Goal: Transaction & Acquisition: Purchase product/service

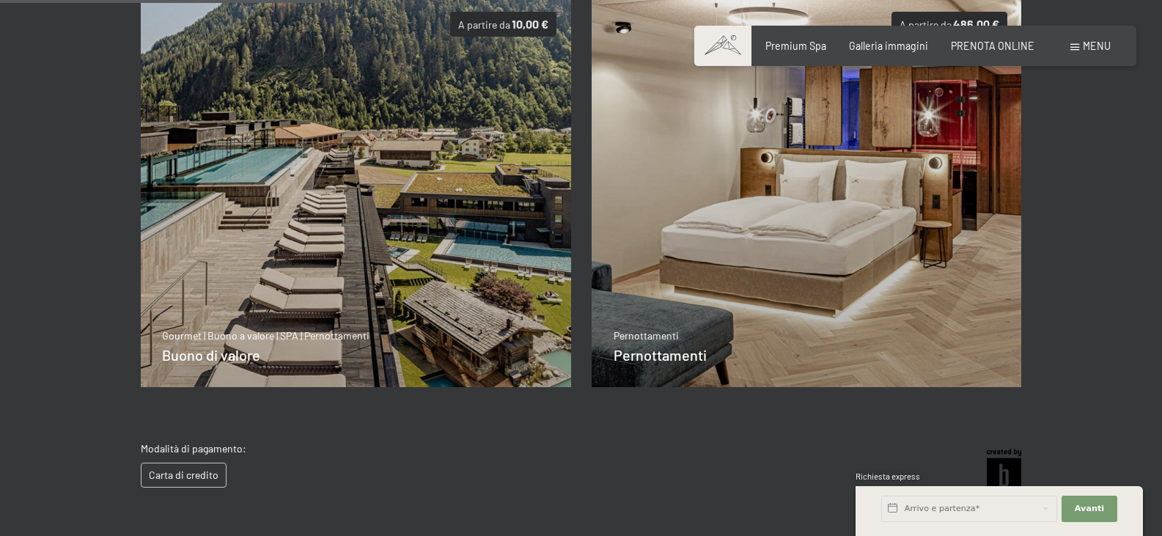
scroll to position [325, 0]
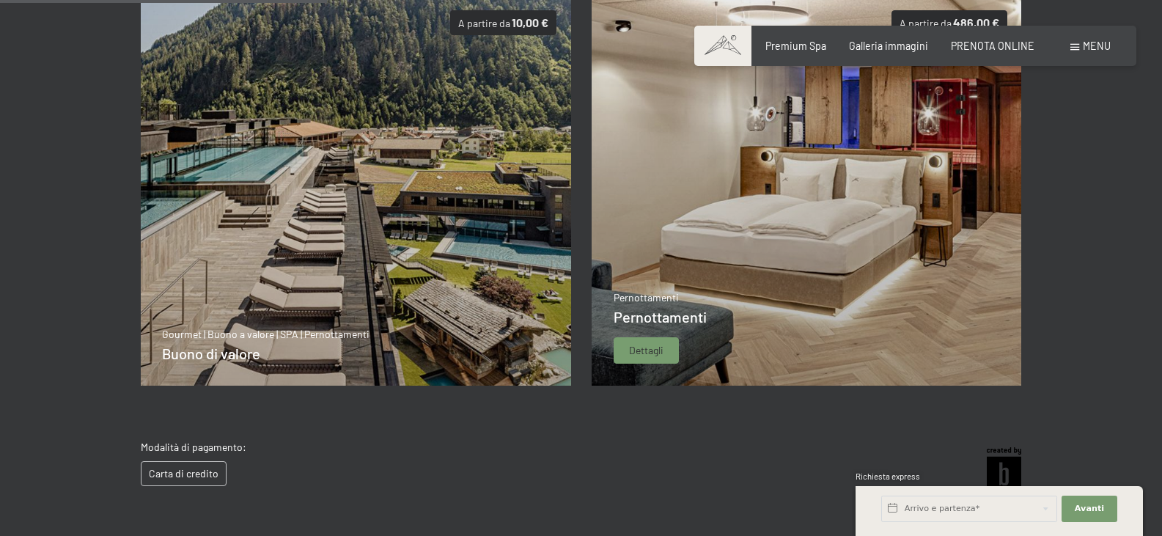
click at [697, 231] on img at bounding box center [807, 191] width 431 height 390
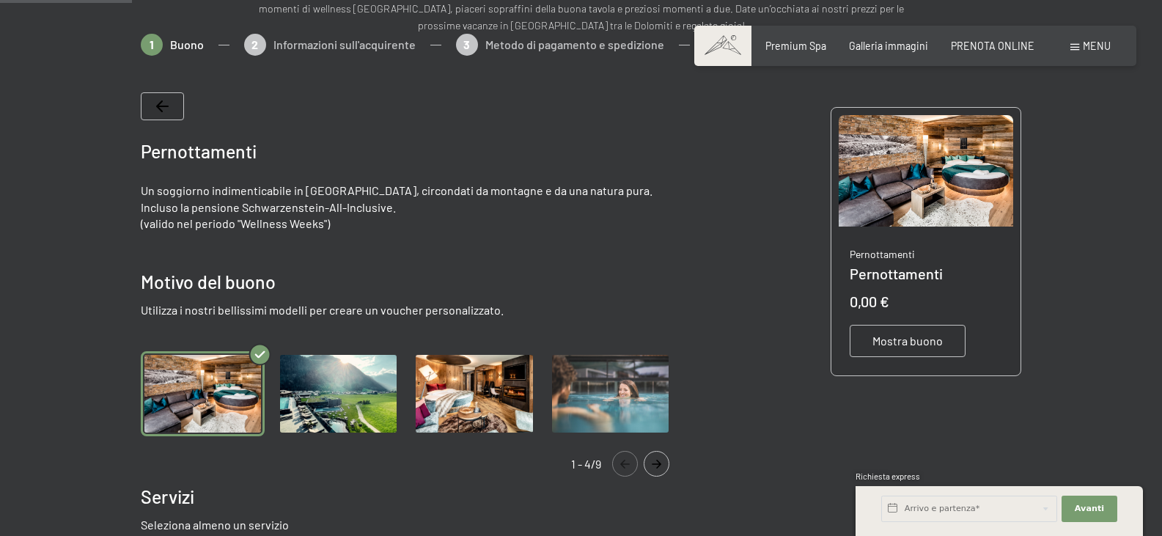
scroll to position [220, 0]
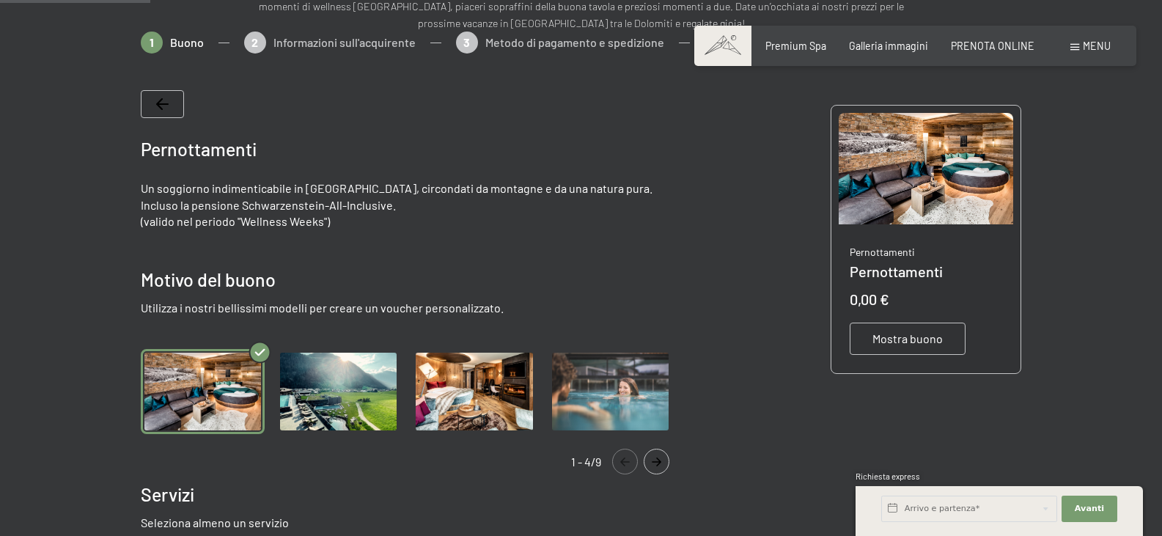
drag, startPoint x: 339, startPoint y: 391, endPoint x: 350, endPoint y: 391, distance: 11.0
click at [342, 392] on img "Gallery" at bounding box center [338, 391] width 124 height 85
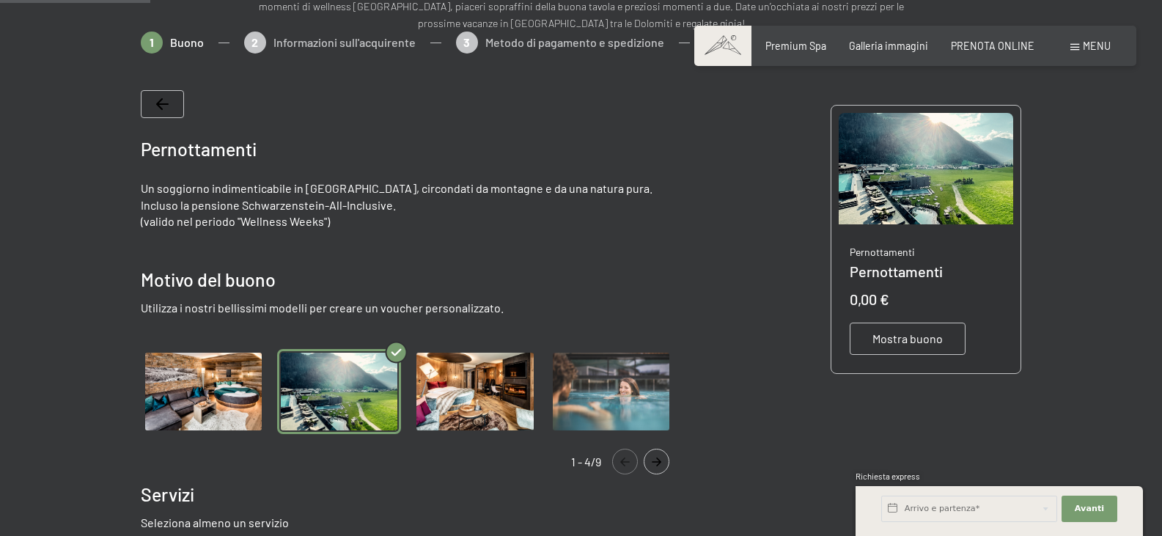
click at [454, 393] on img "Gallery" at bounding box center [475, 391] width 124 height 85
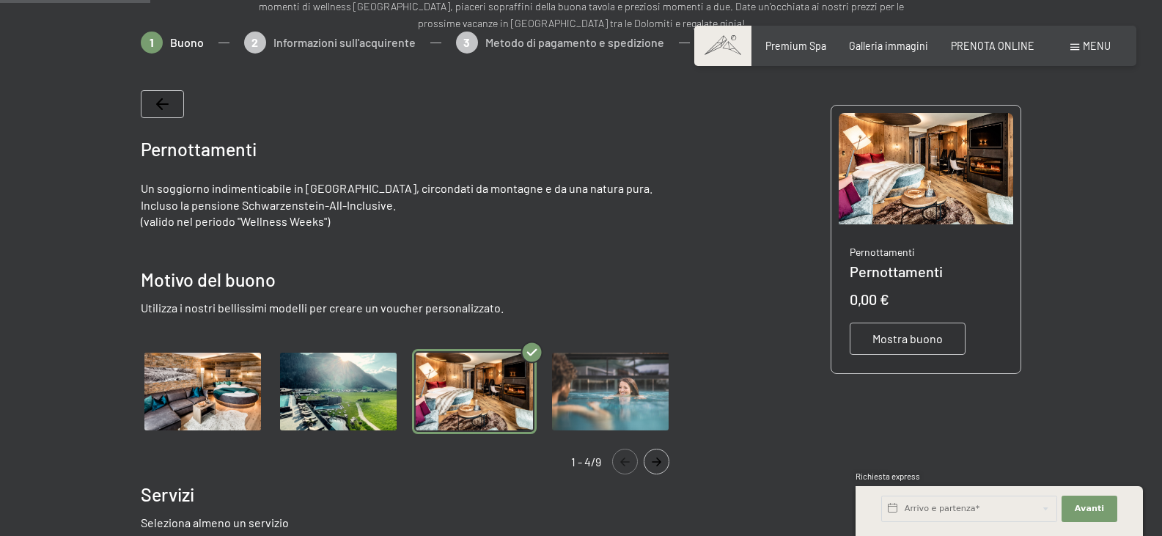
click at [650, 422] on img "Gallery" at bounding box center [610, 391] width 124 height 85
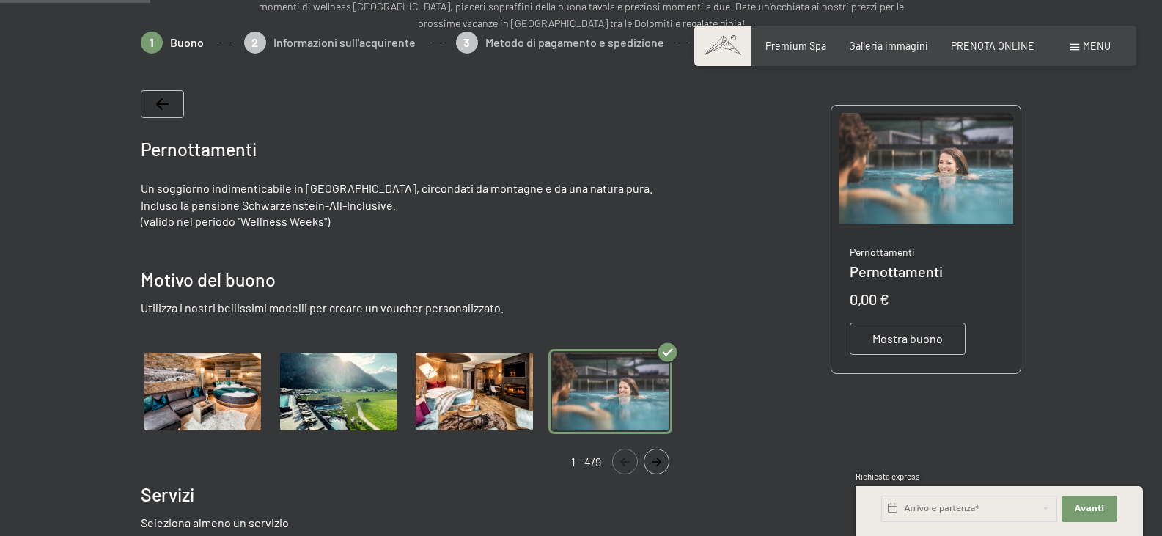
click at [666, 462] on icon "Navigate to next slide" at bounding box center [656, 461] width 24 height 9
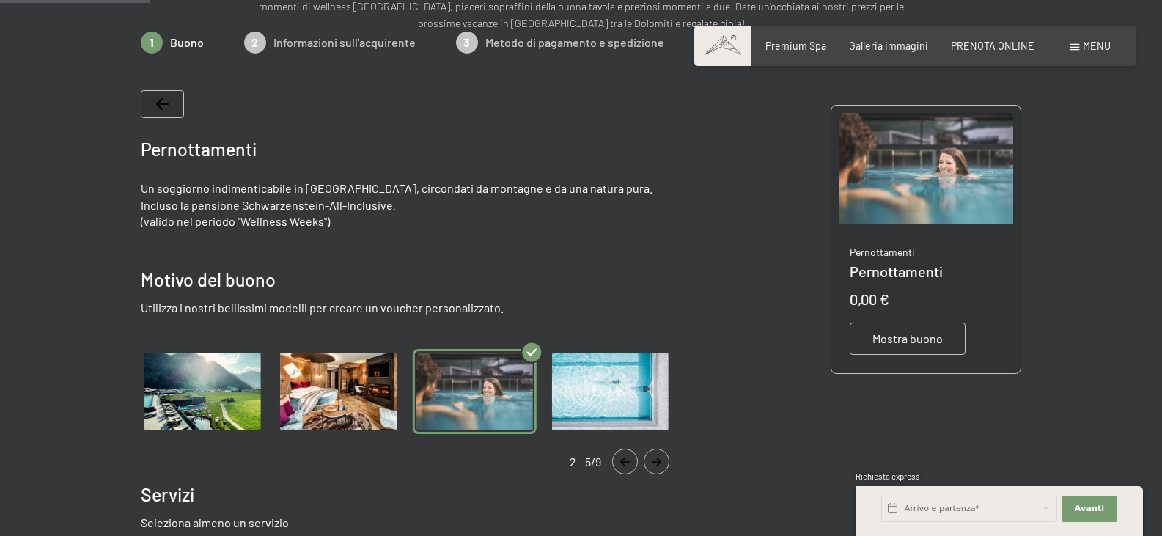
click at [661, 463] on icon "Navigate to next slide" at bounding box center [656, 461] width 24 height 9
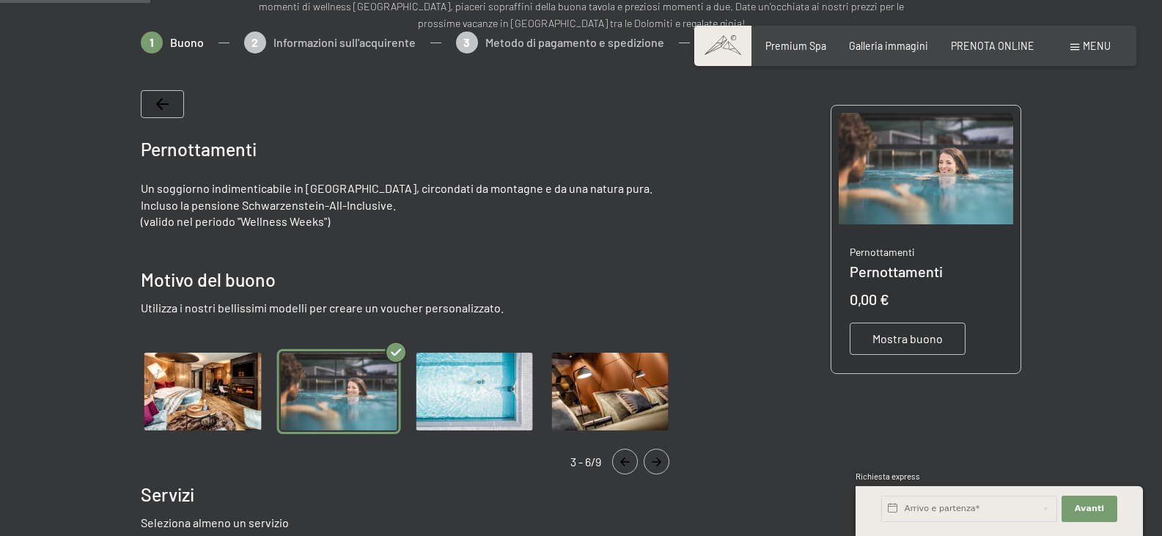
click at [661, 463] on icon "Navigate to next slide" at bounding box center [656, 461] width 24 height 9
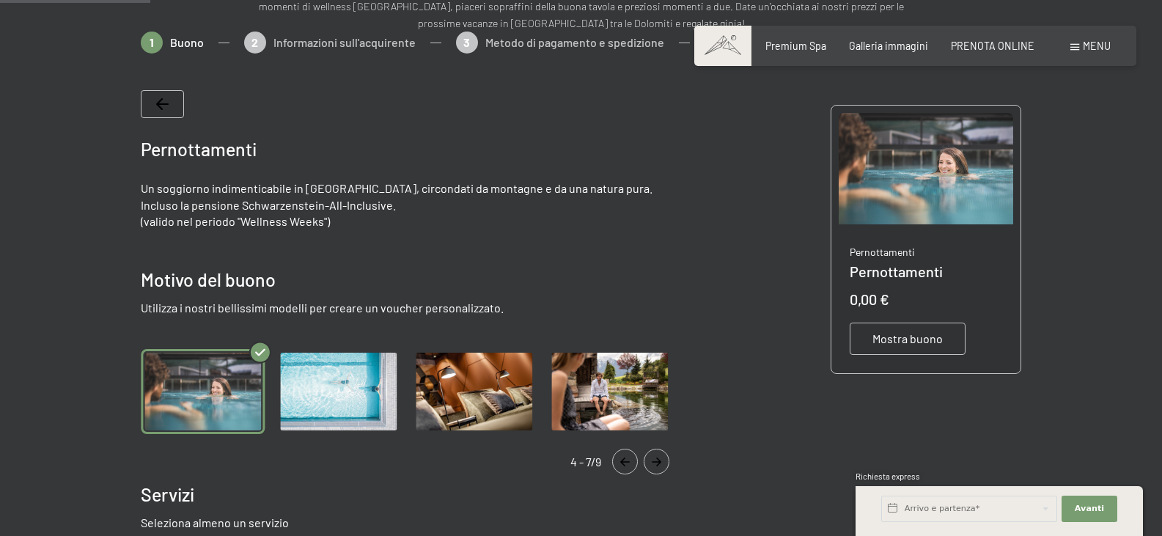
click at [661, 463] on icon "Navigate to next slide" at bounding box center [656, 461] width 24 height 9
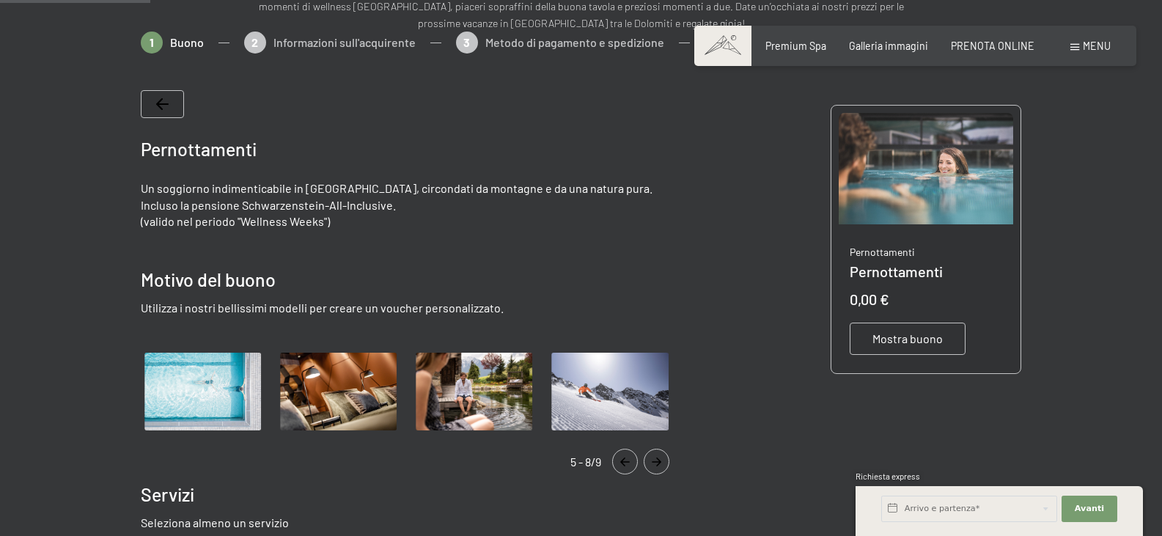
click at [661, 463] on icon "Navigate to next slide" at bounding box center [656, 461] width 24 height 9
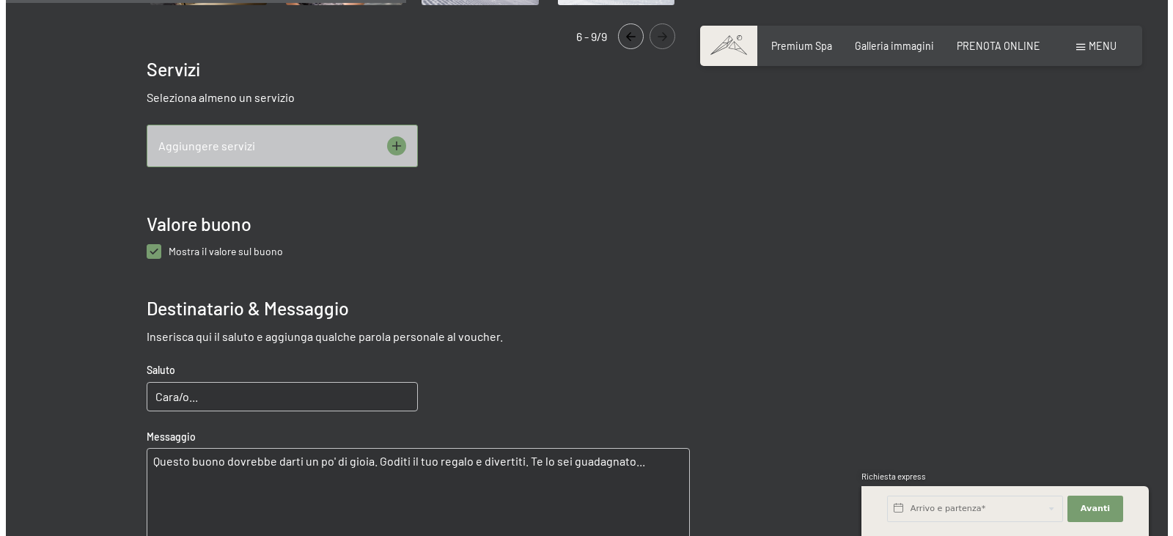
scroll to position [660, 0]
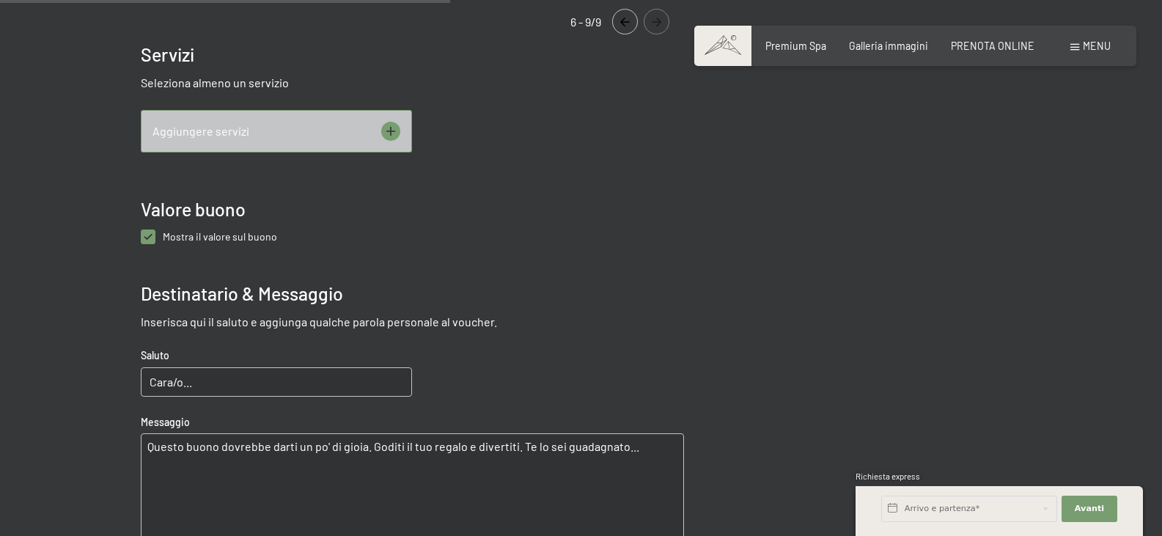
click at [363, 130] on div "Aggiungere servizi" at bounding box center [276, 131] width 271 height 43
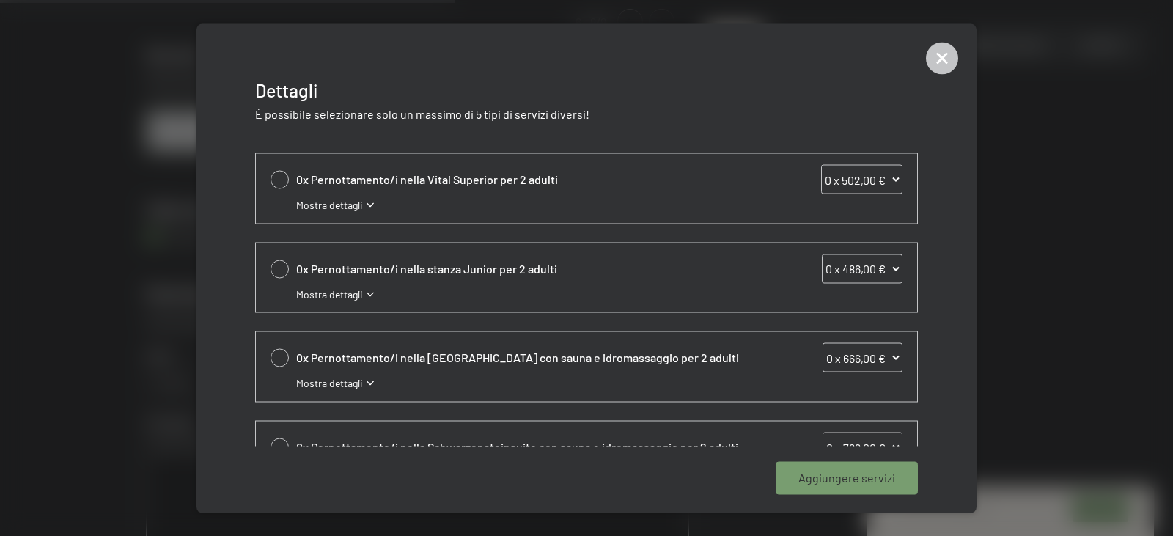
scroll to position [334, 0]
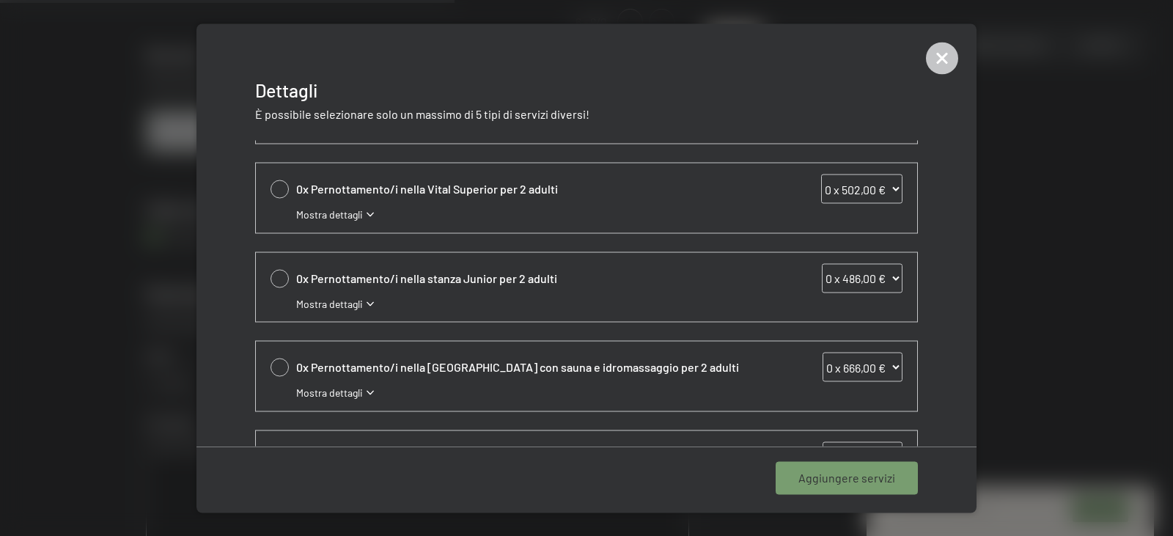
click at [484, 299] on div "Mostra dettagli" at bounding box center [599, 303] width 606 height 15
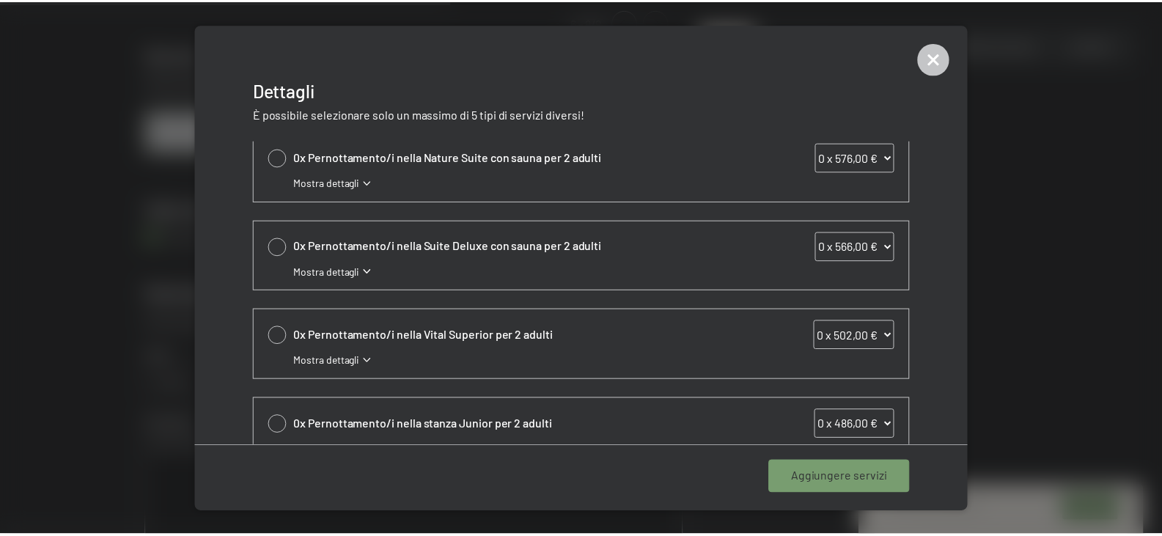
scroll to position [114, 0]
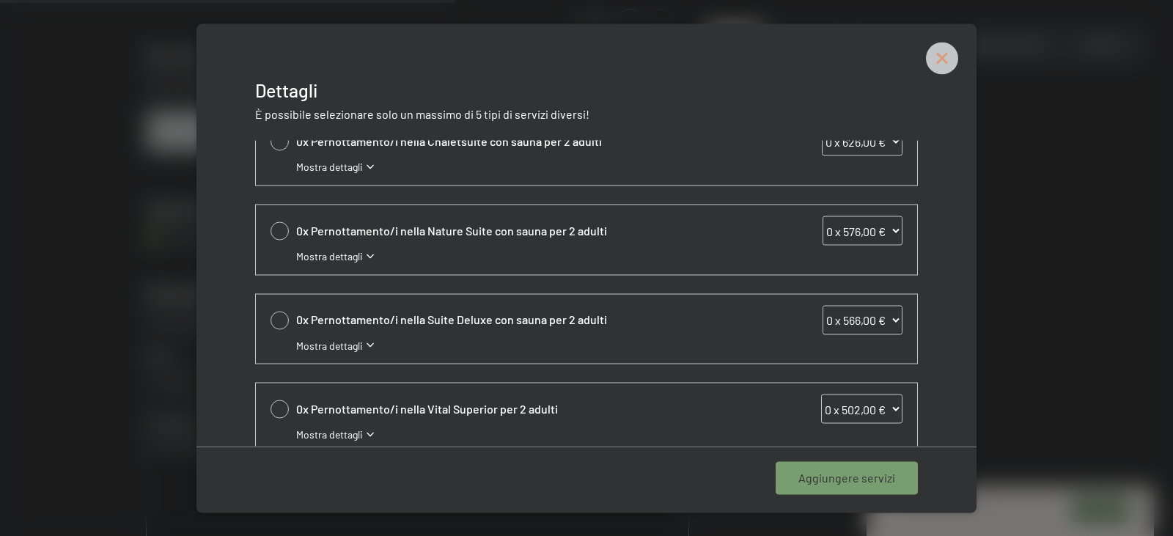
click at [943, 62] on icon at bounding box center [942, 58] width 32 height 32
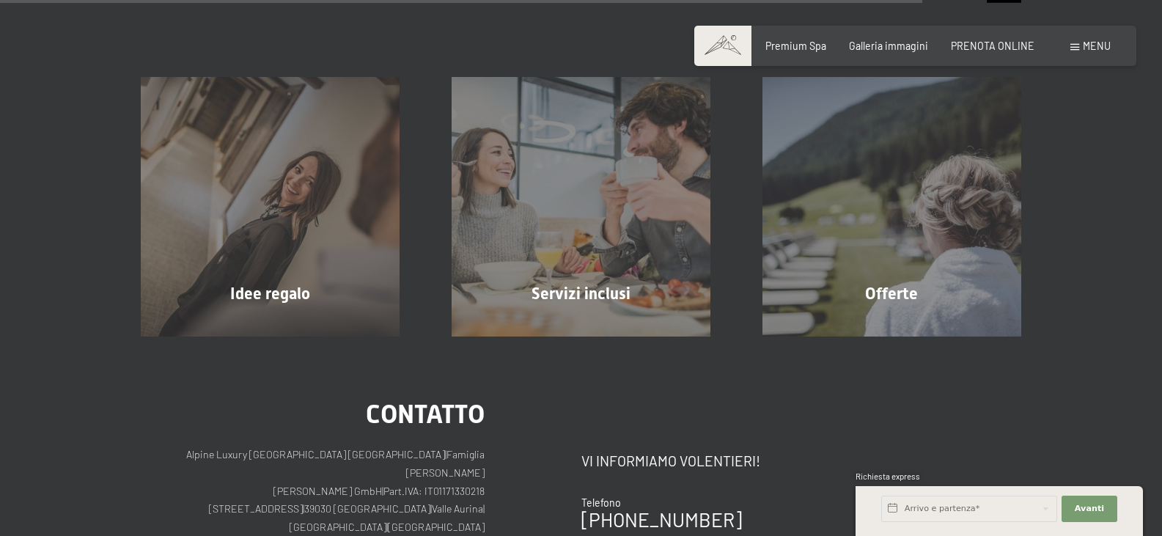
scroll to position [1320, 0]
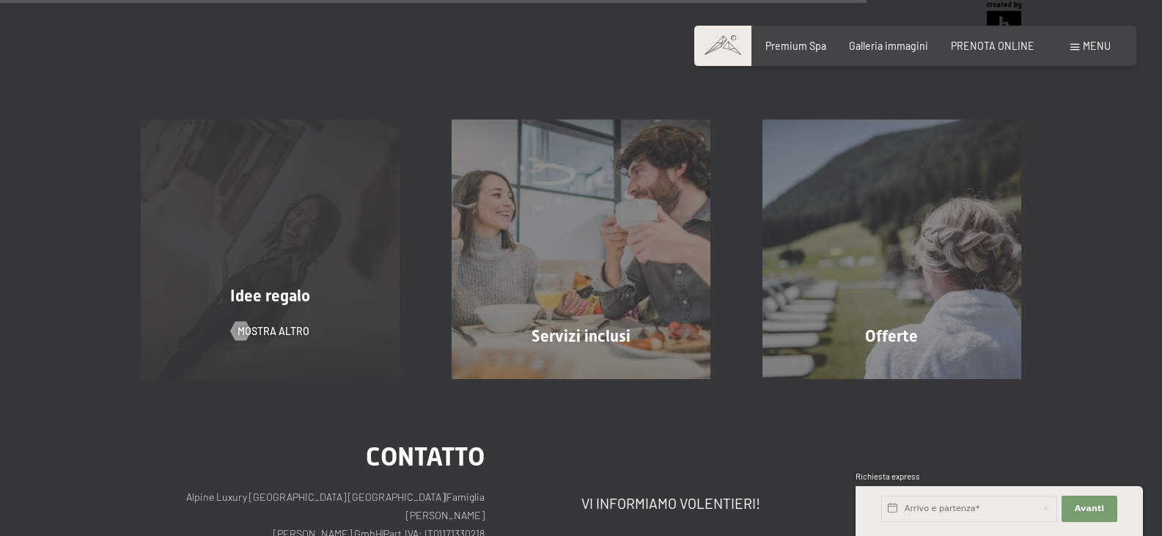
click at [247, 306] on div "Idee regalo" at bounding box center [270, 296] width 311 height 23
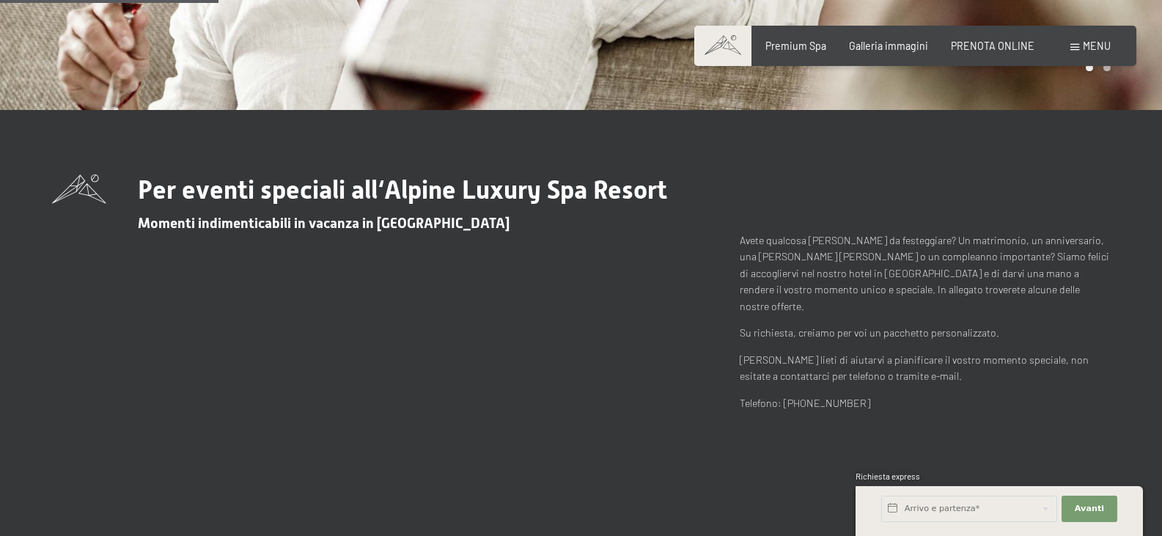
scroll to position [147, 0]
